Goal: Find specific page/section: Find specific page/section

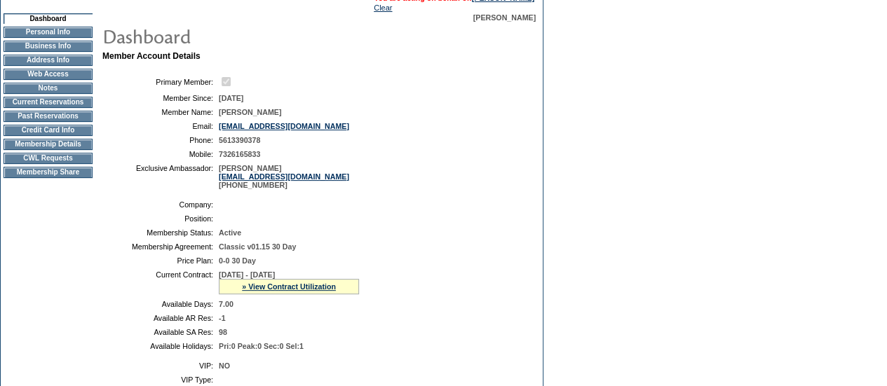
scroll to position [114, 0]
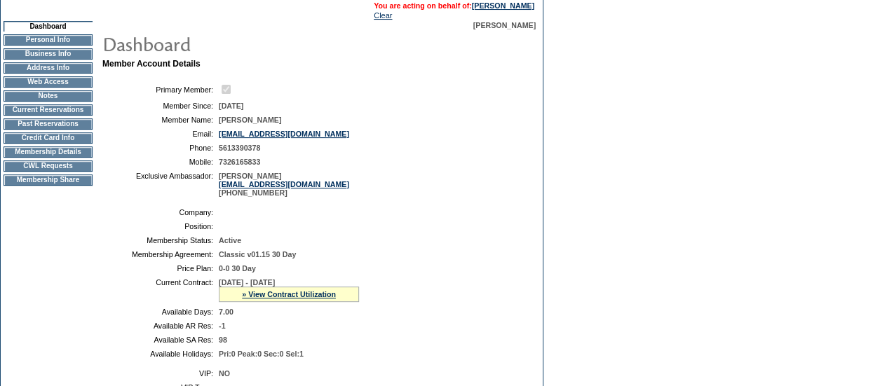
click at [24, 158] on td "Membership Details" at bounding box center [48, 151] width 89 height 11
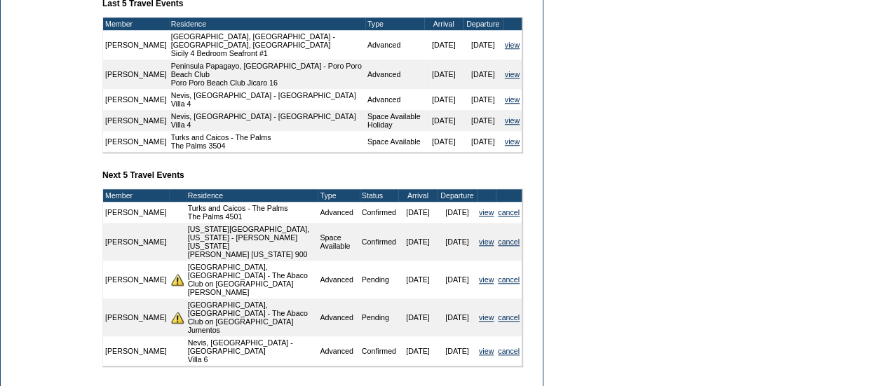
scroll to position [551, 0]
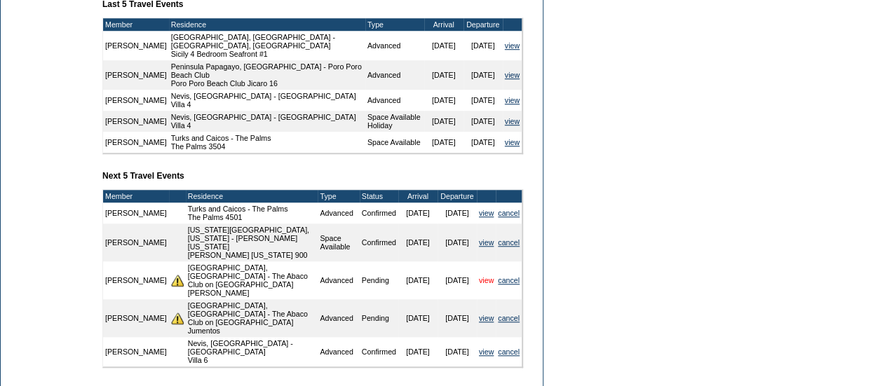
click at [481, 282] on link "view" at bounding box center [486, 280] width 15 height 8
